Goal: Information Seeking & Learning: Learn about a topic

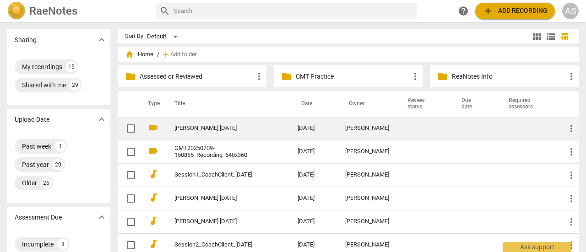
click at [209, 132] on td "[PERSON_NAME] [DATE]" at bounding box center [226, 128] width 127 height 23
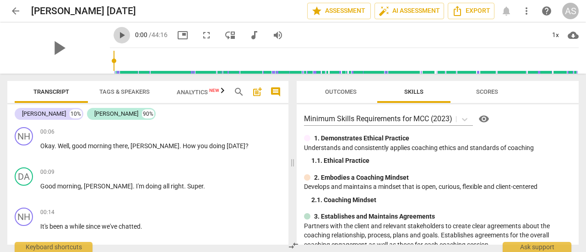
click at [116, 35] on span "play_arrow" at bounding box center [121, 35] width 11 height 11
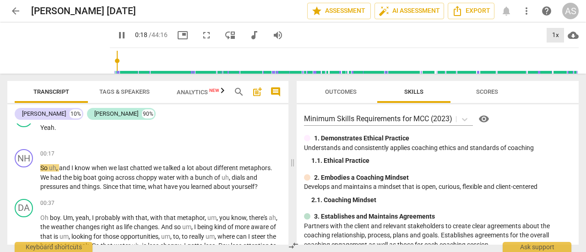
click at [556, 34] on div "1x" at bounding box center [554, 35] width 17 height 15
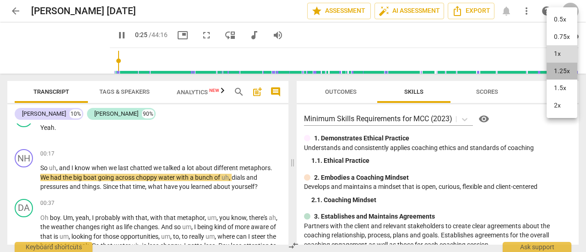
click at [557, 73] on li "1.25x" at bounding box center [561, 71] width 31 height 17
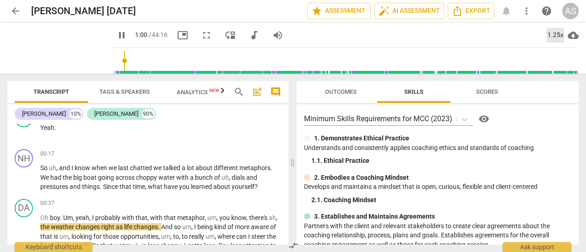
click at [555, 35] on div "1.25x" at bounding box center [554, 35] width 17 height 15
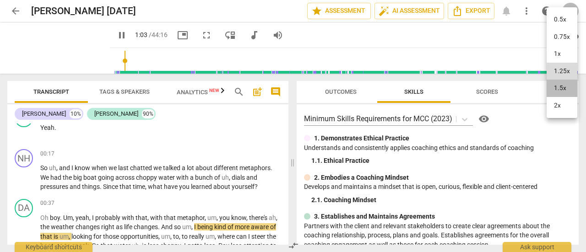
click at [562, 88] on li "1.5x" at bounding box center [561, 88] width 31 height 17
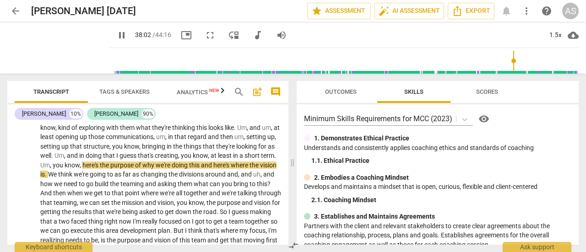
scroll to position [5221, 0]
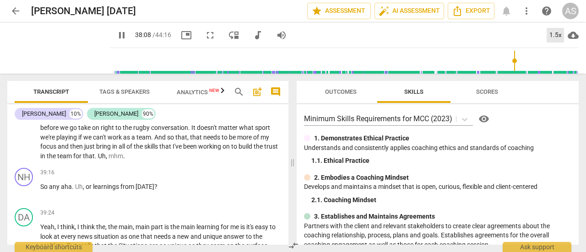
click at [559, 32] on div "1.5x" at bounding box center [554, 35] width 17 height 15
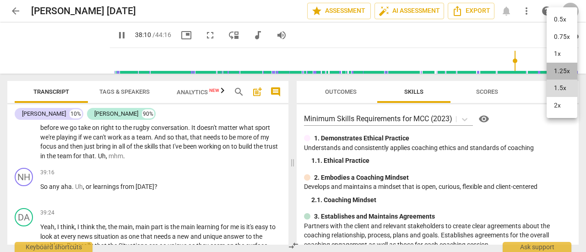
click at [563, 73] on li "1.25x" at bounding box center [561, 71] width 31 height 17
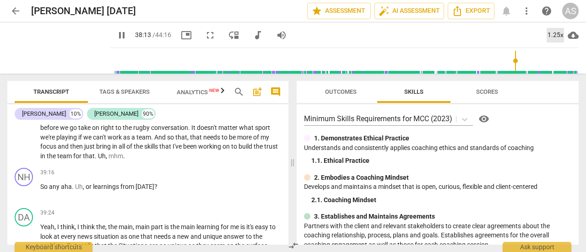
click at [556, 34] on div "1.25x" at bounding box center [554, 35] width 17 height 15
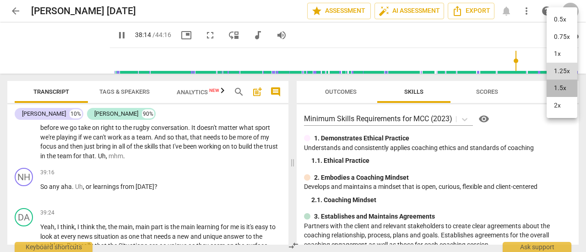
click at [558, 87] on li "1.5x" at bounding box center [561, 88] width 31 height 17
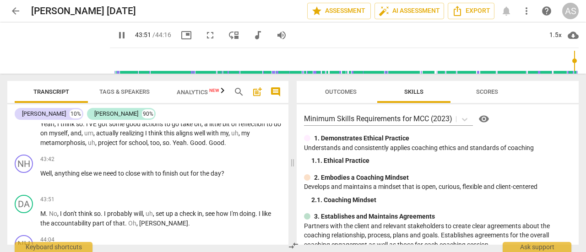
scroll to position [5924, 0]
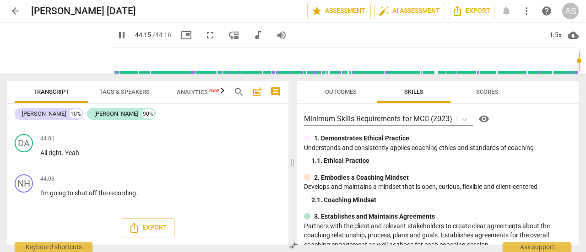
type input "2656"
